Goal: Check status: Check status

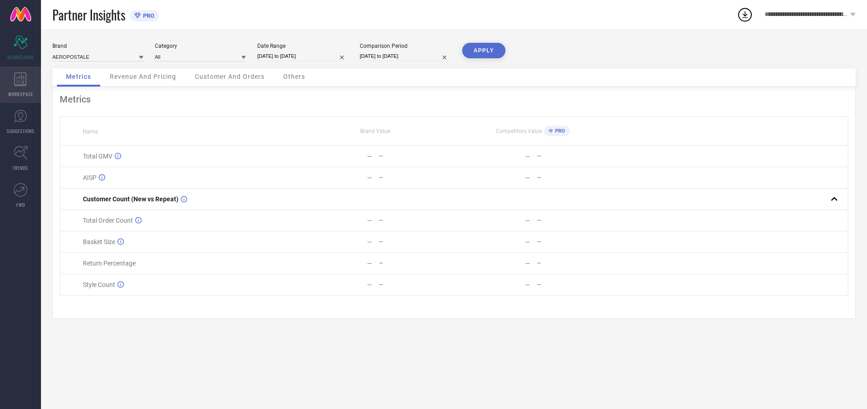
click at [20, 85] on icon at bounding box center [20, 79] width 12 height 14
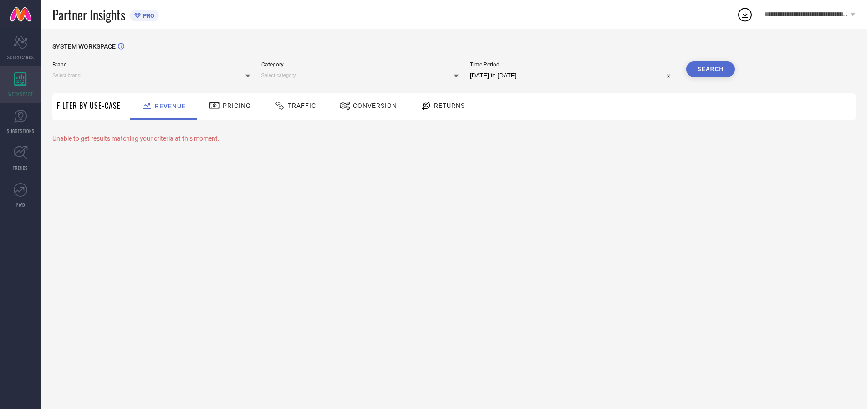
type input "AEROPOSTALE"
type input "All"
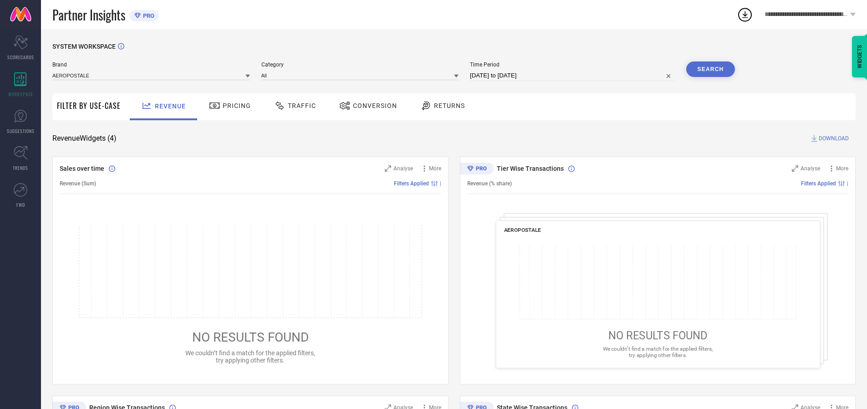
click at [372, 106] on span "Conversion" at bounding box center [375, 105] width 44 height 7
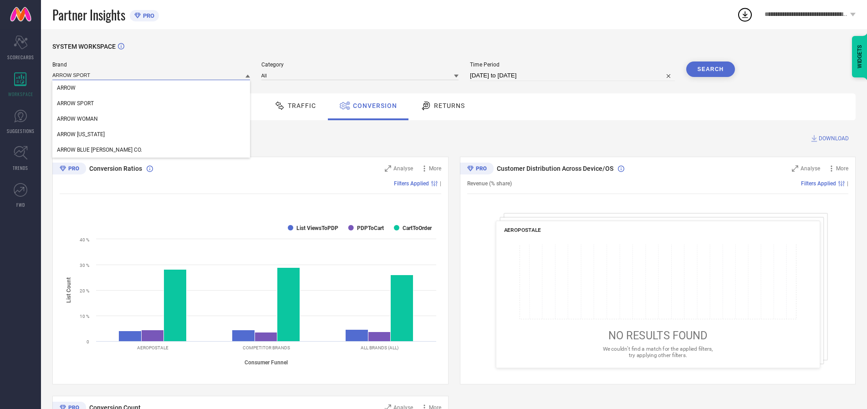
type input "ARROW SPORT"
click at [75, 103] on span "ARROW SPORT" at bounding box center [75, 103] width 37 height 6
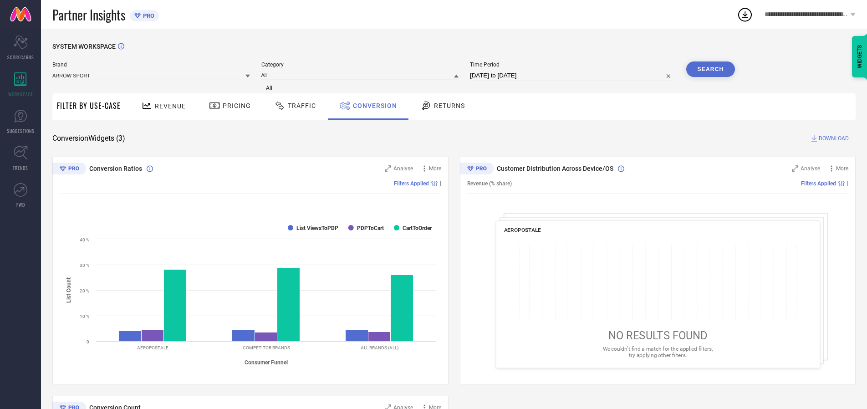
type input "All"
click at [270, 88] on span "All" at bounding box center [269, 88] width 6 height 6
click at [574, 76] on input "[DATE] to [DATE]" at bounding box center [572, 75] width 205 height 11
select select "6"
select select "2025"
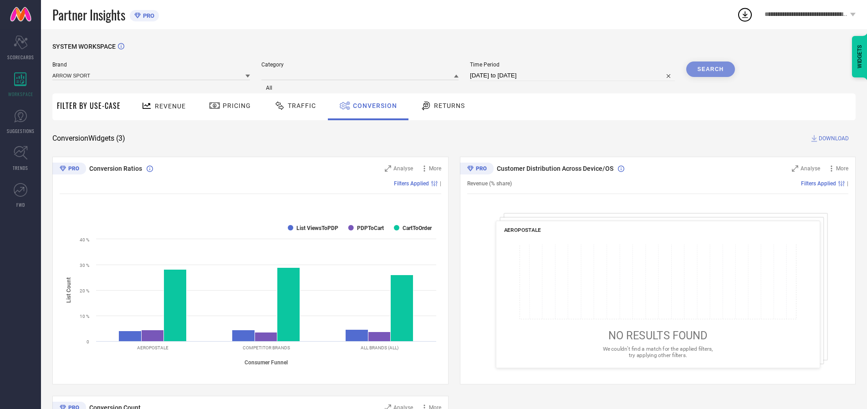
select select "7"
select select "2025"
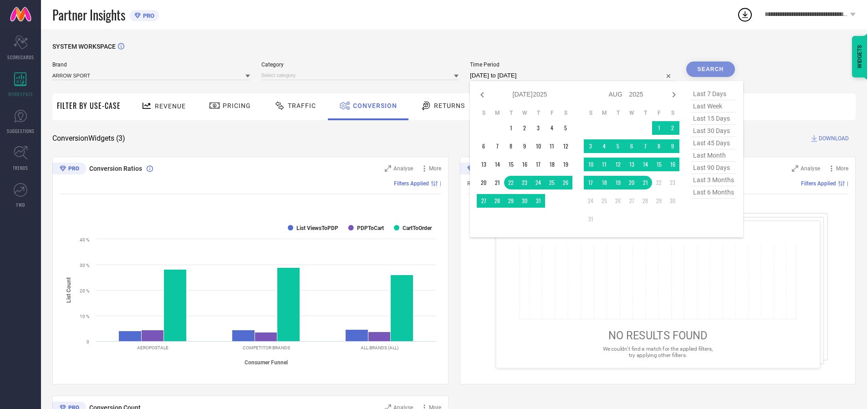
click at [648, 183] on td "21" at bounding box center [646, 183] width 14 height 14
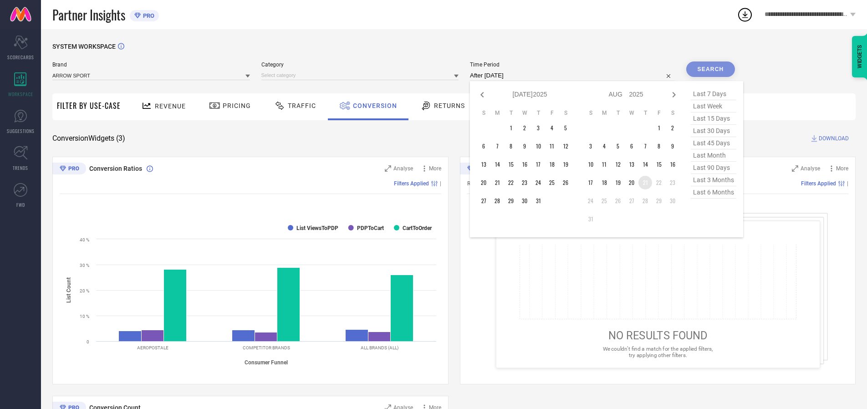
type input "[DATE] to [DATE]"
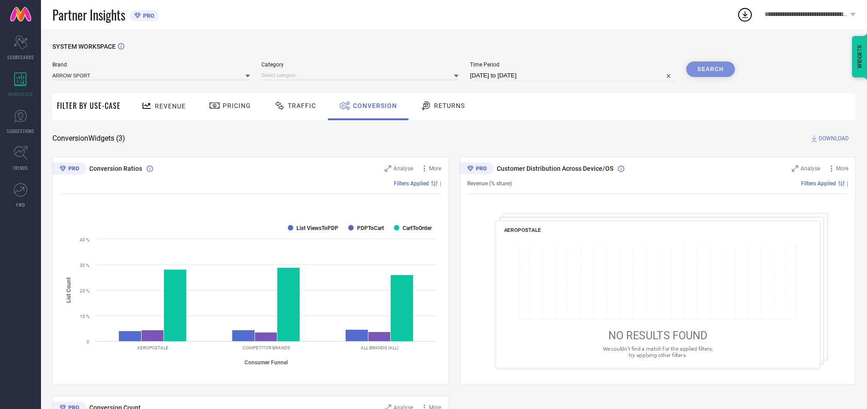
click at [711, 69] on div "Search" at bounding box center [710, 68] width 49 height 15
click at [834, 138] on span "DOWNLOAD" at bounding box center [834, 138] width 30 height 9
click at [373, 106] on span "Conversion" at bounding box center [375, 105] width 44 height 7
type input "U.S. POLO ASSN. DENIM CO."
